Goal: Transaction & Acquisition: Obtain resource

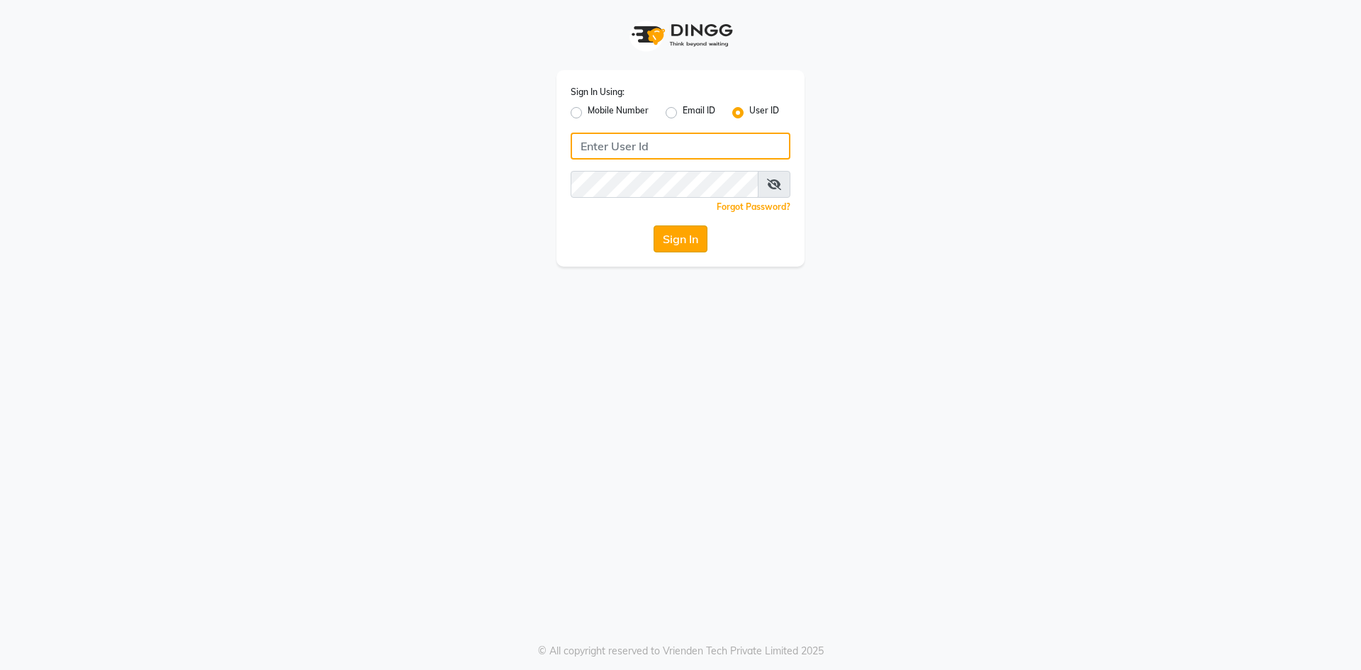
type input "painflame"
click at [684, 244] on button "Sign In" at bounding box center [680, 238] width 54 height 27
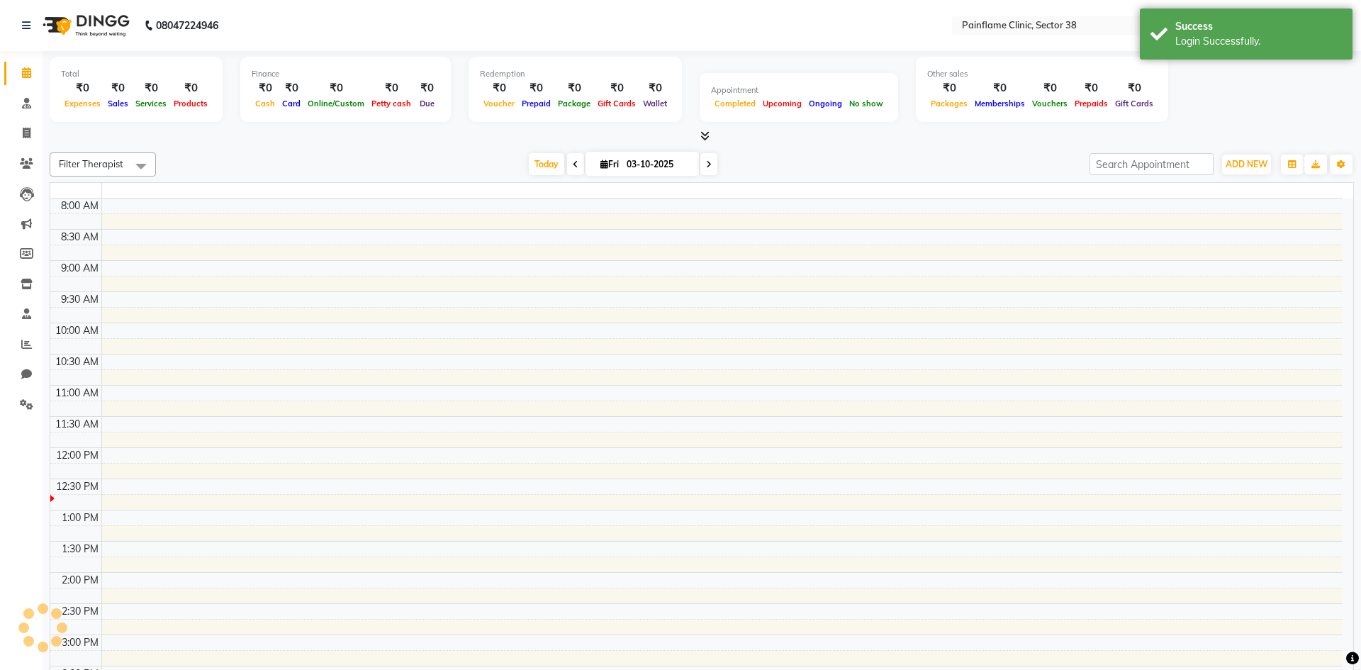
select select "en"
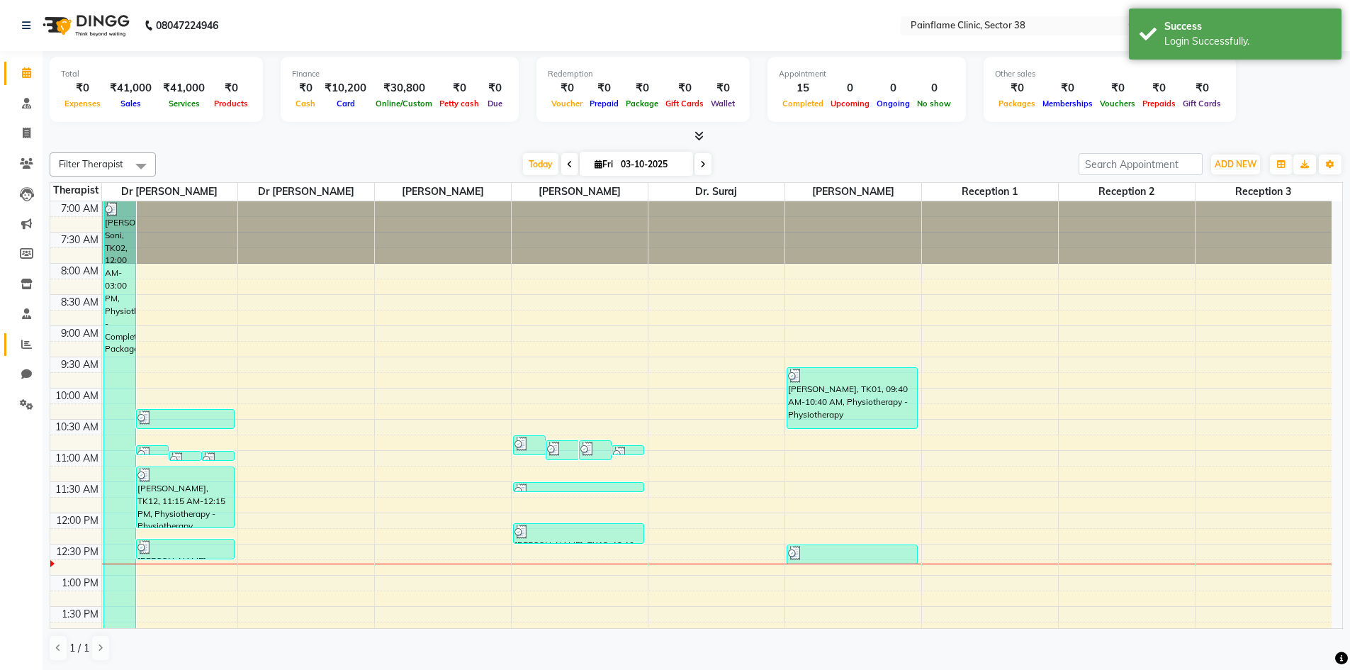
click at [26, 349] on icon at bounding box center [26, 344] width 11 height 11
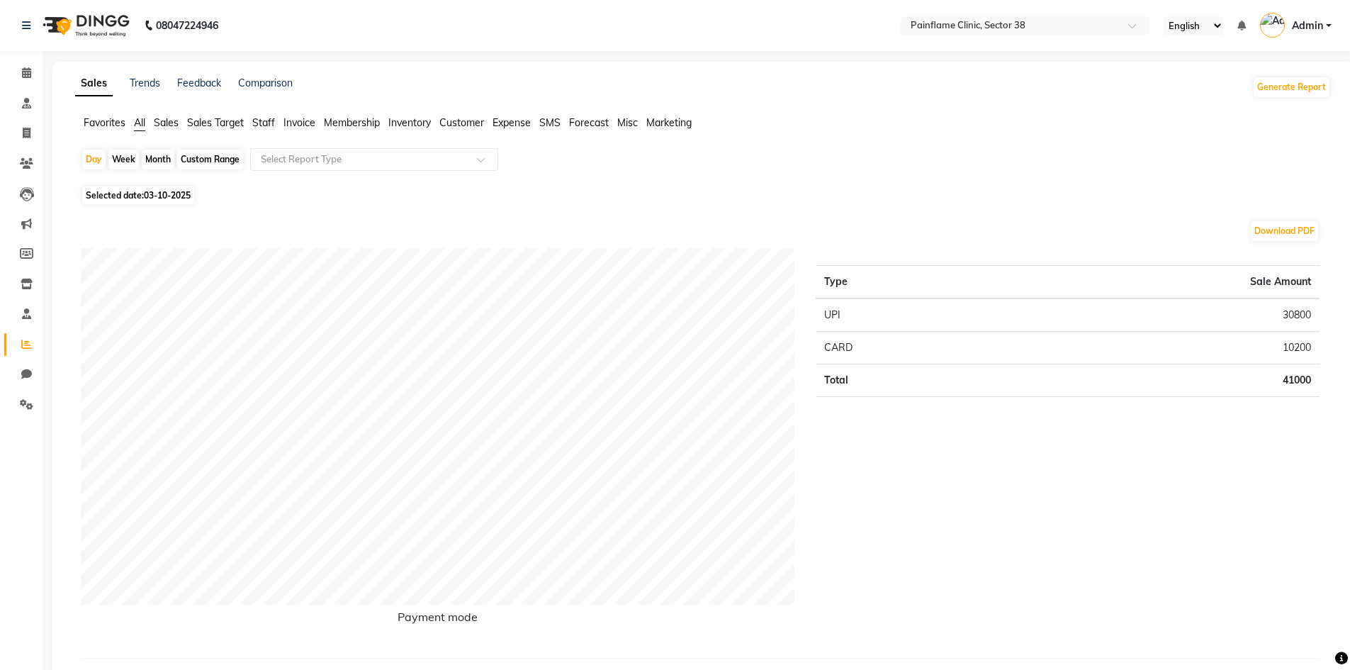
click at [216, 156] on div "Custom Range" at bounding box center [210, 160] width 66 height 20
select select "10"
select select "2025"
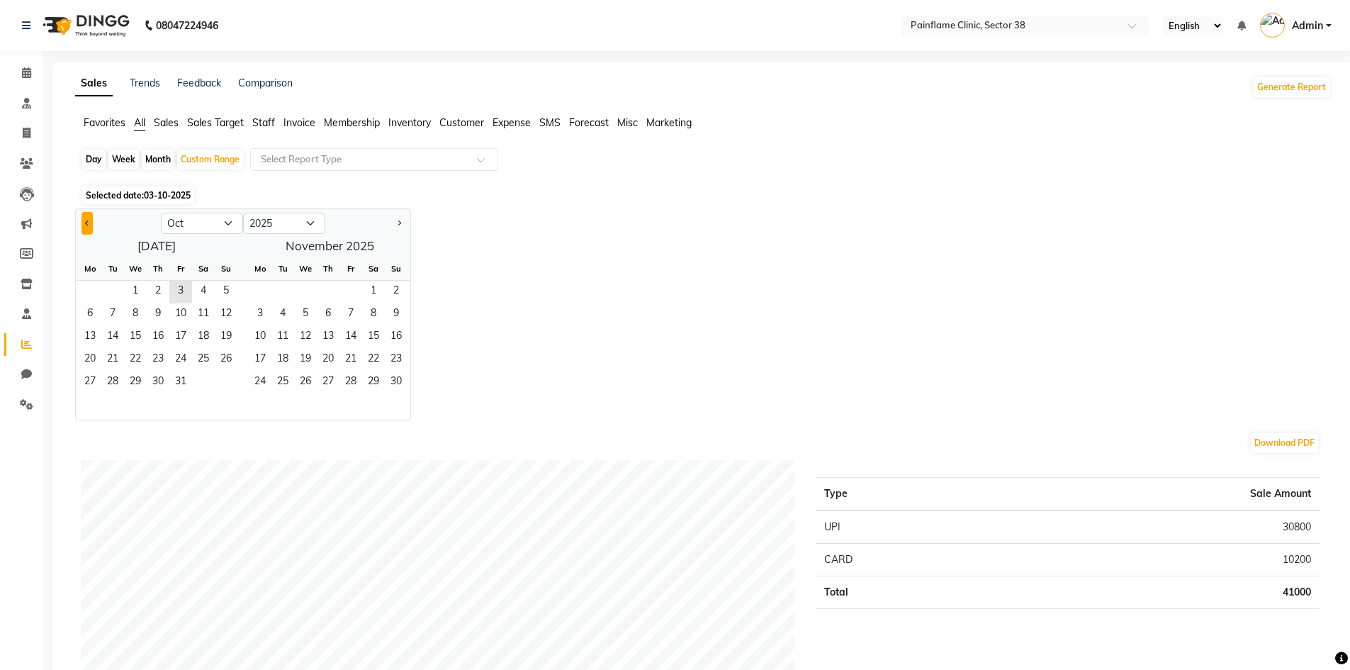
click at [86, 222] on span "Previous month" at bounding box center [87, 222] width 5 height 5
select select "9"
click at [155, 162] on div "Month" at bounding box center [158, 160] width 33 height 20
select select "10"
select select "2025"
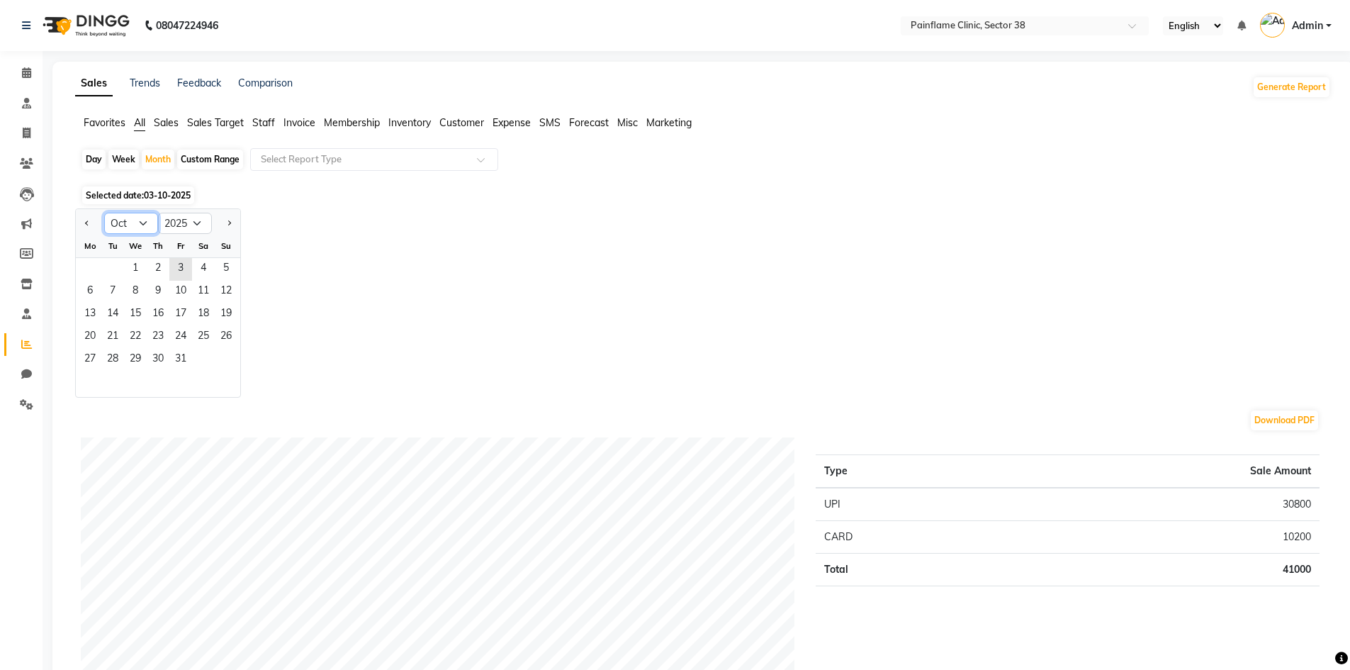
click at [145, 224] on select "Jan Feb Mar Apr May Jun [DATE] Aug Sep Oct Nov Dec" at bounding box center [131, 223] width 54 height 21
select select "9"
click at [104, 213] on select "Jan Feb Mar Apr May Jun [DATE] Aug Sep Oct Nov Dec" at bounding box center [131, 223] width 54 height 21
click at [92, 268] on span "1" at bounding box center [90, 269] width 23 height 23
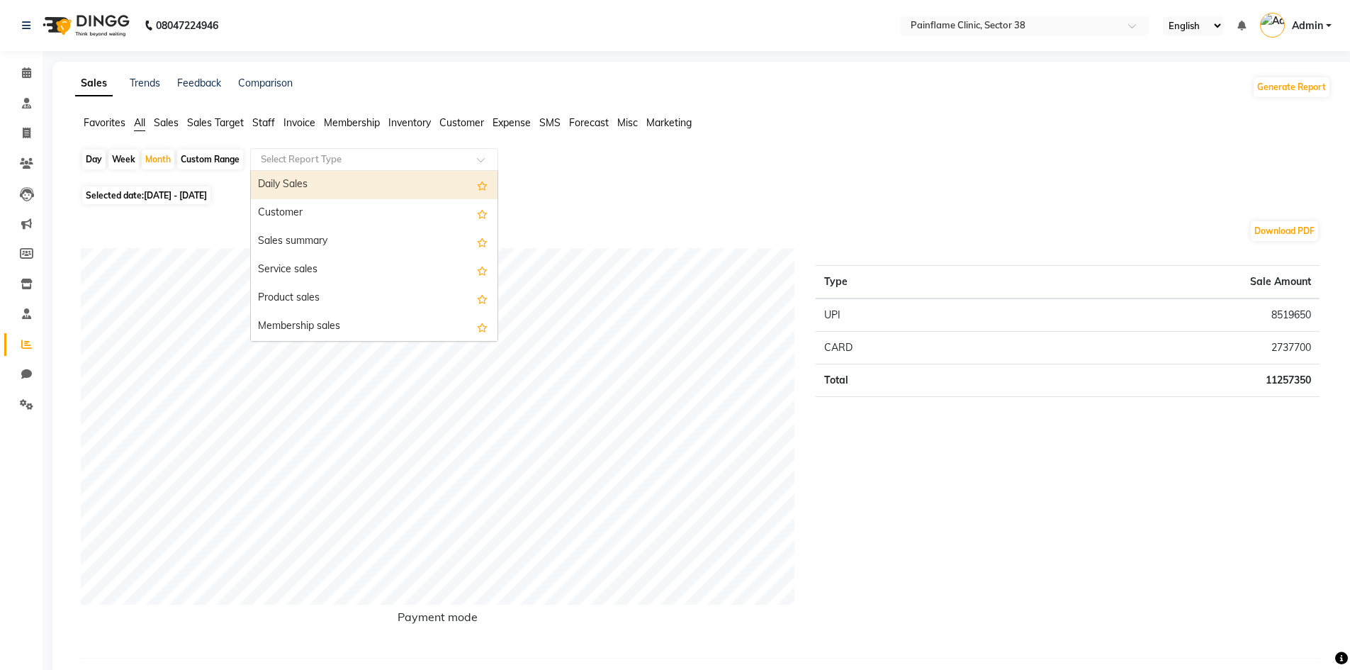
click at [446, 159] on input "text" at bounding box center [360, 159] width 204 height 14
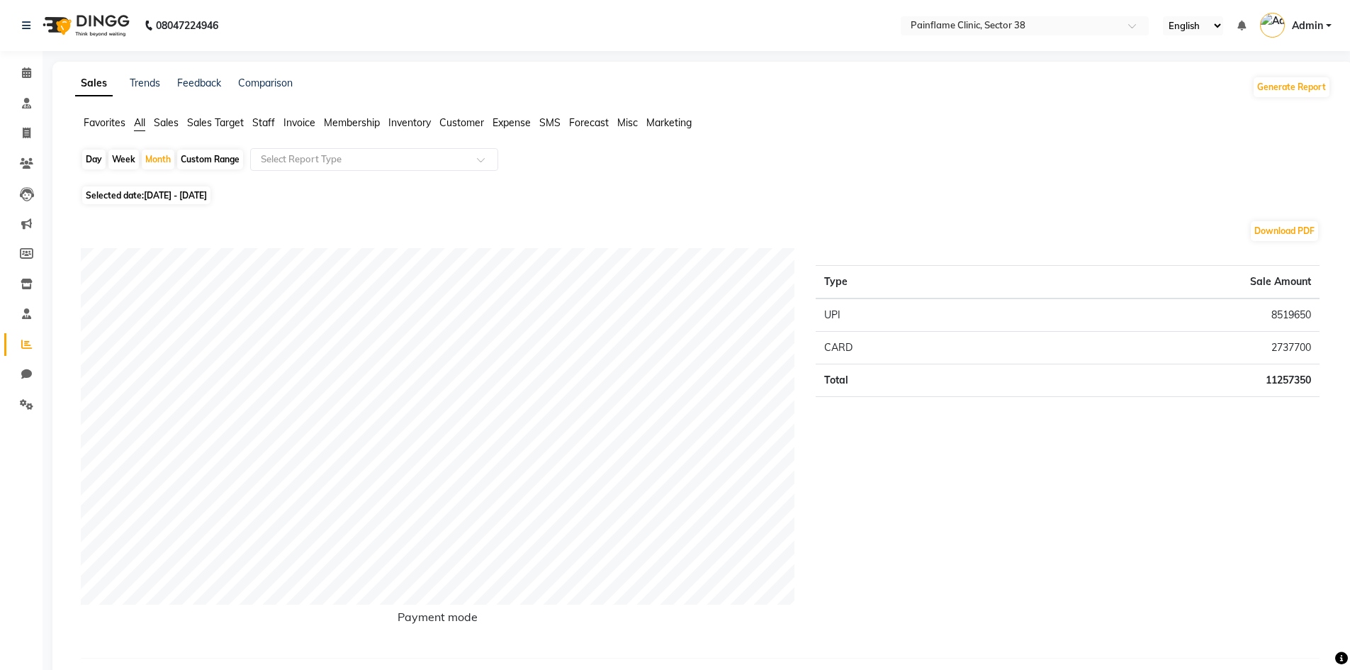
click at [298, 116] on span "Invoice" at bounding box center [299, 122] width 32 height 13
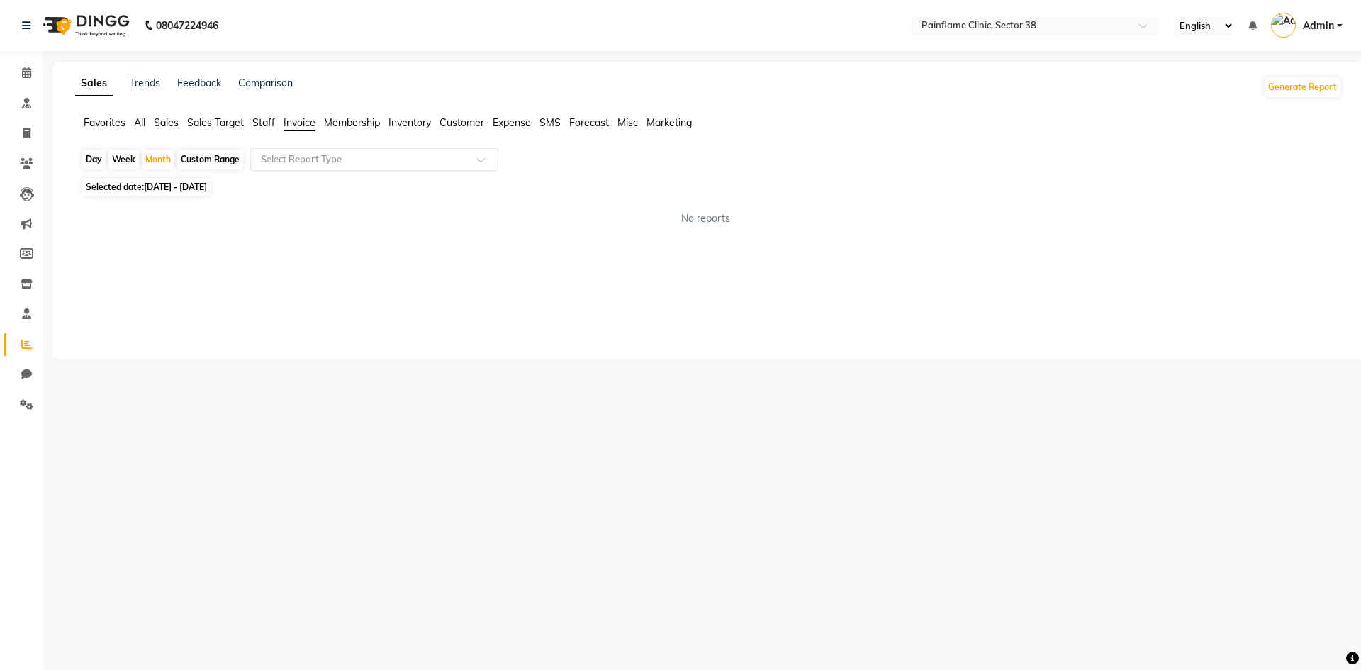
click at [336, 158] on input "text" at bounding box center [360, 159] width 204 height 14
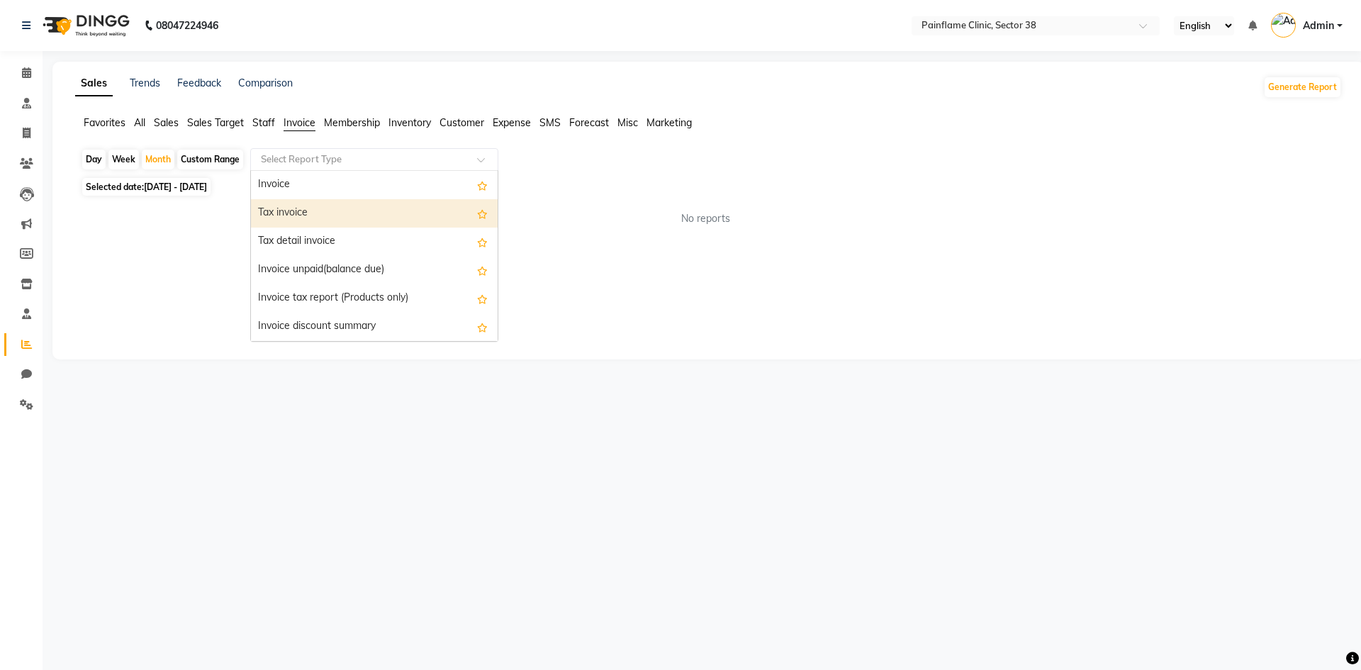
click at [313, 199] on div "Tax invoice" at bounding box center [374, 213] width 247 height 28
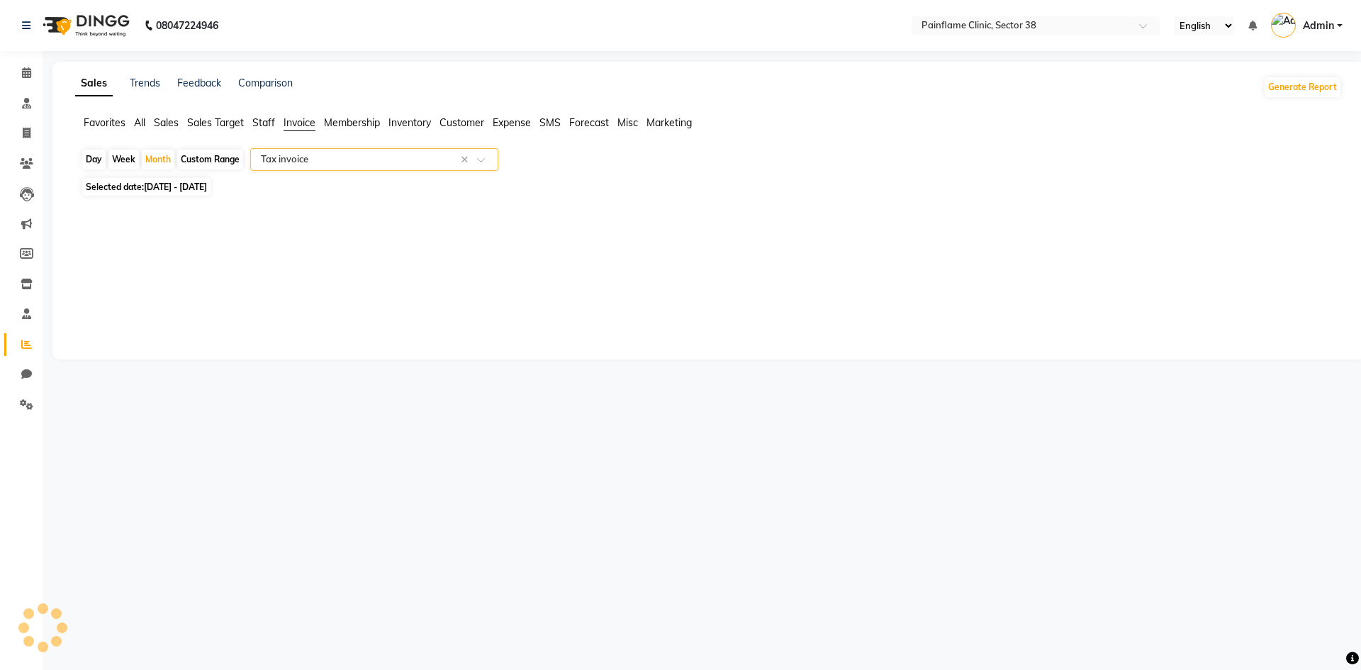
select select "full_report"
select select "csv"
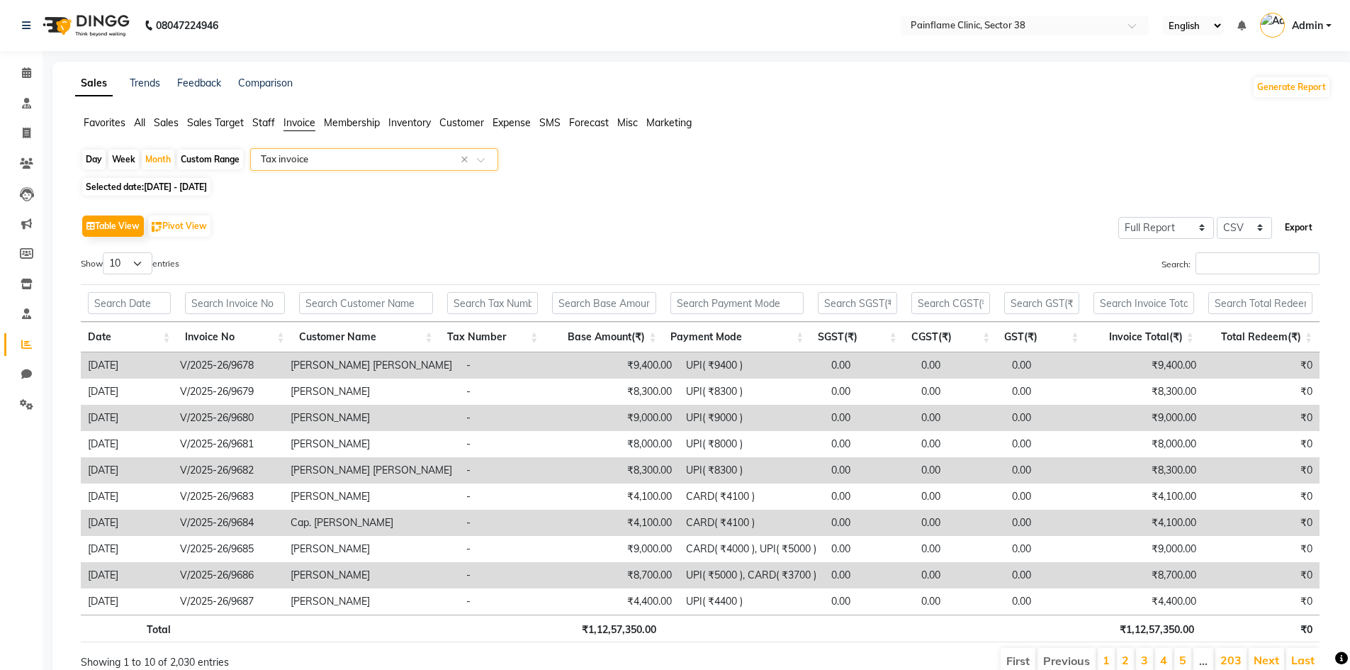
click at [1293, 227] on button "Export" at bounding box center [1298, 227] width 39 height 24
click at [1297, 225] on button "Export" at bounding box center [1298, 227] width 39 height 24
